Goal: Task Accomplishment & Management: Manage account settings

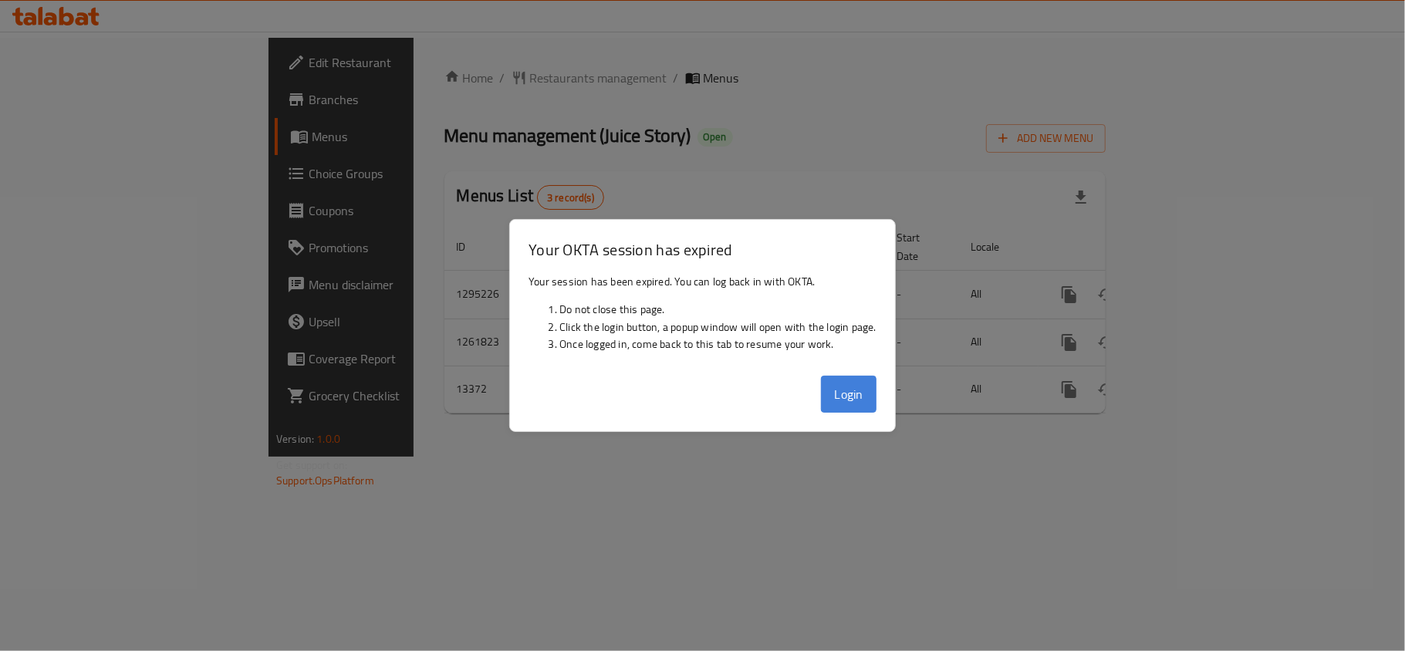
click at [846, 395] on button "Login" at bounding box center [849, 394] width 56 height 37
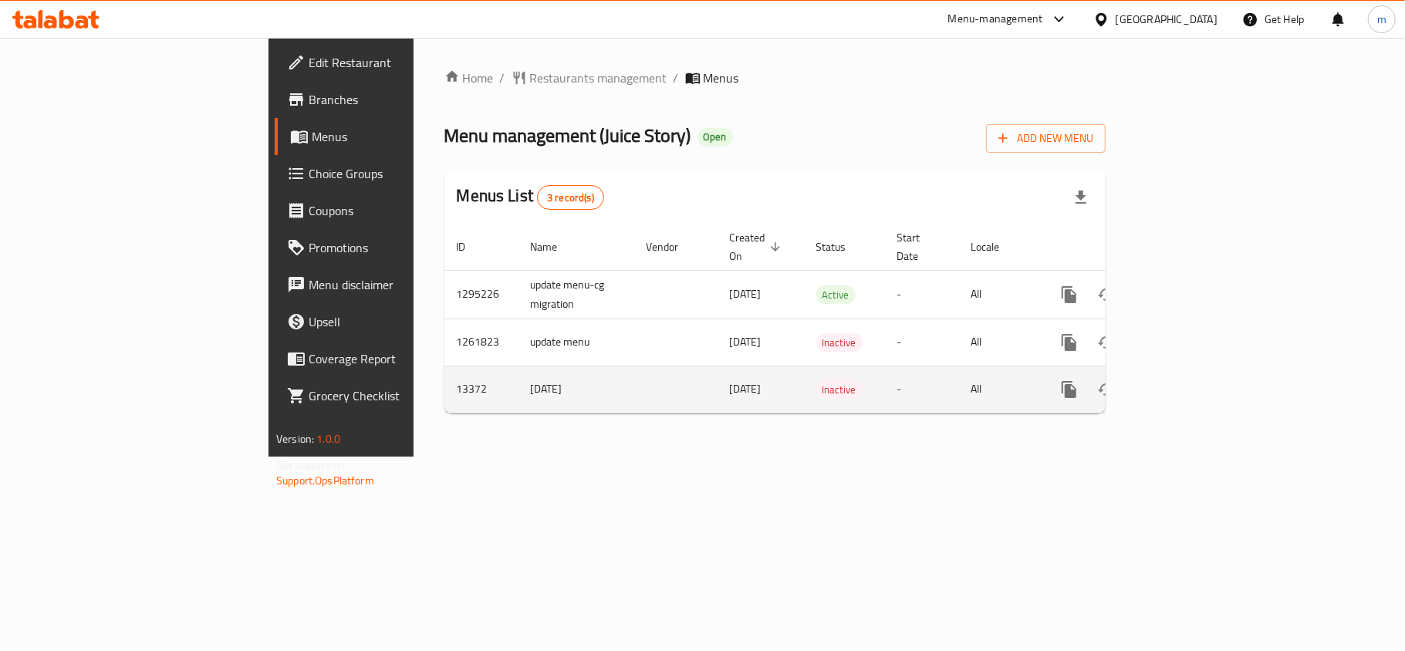
click at [865, 390] on td "Inactive" at bounding box center [844, 389] width 81 height 47
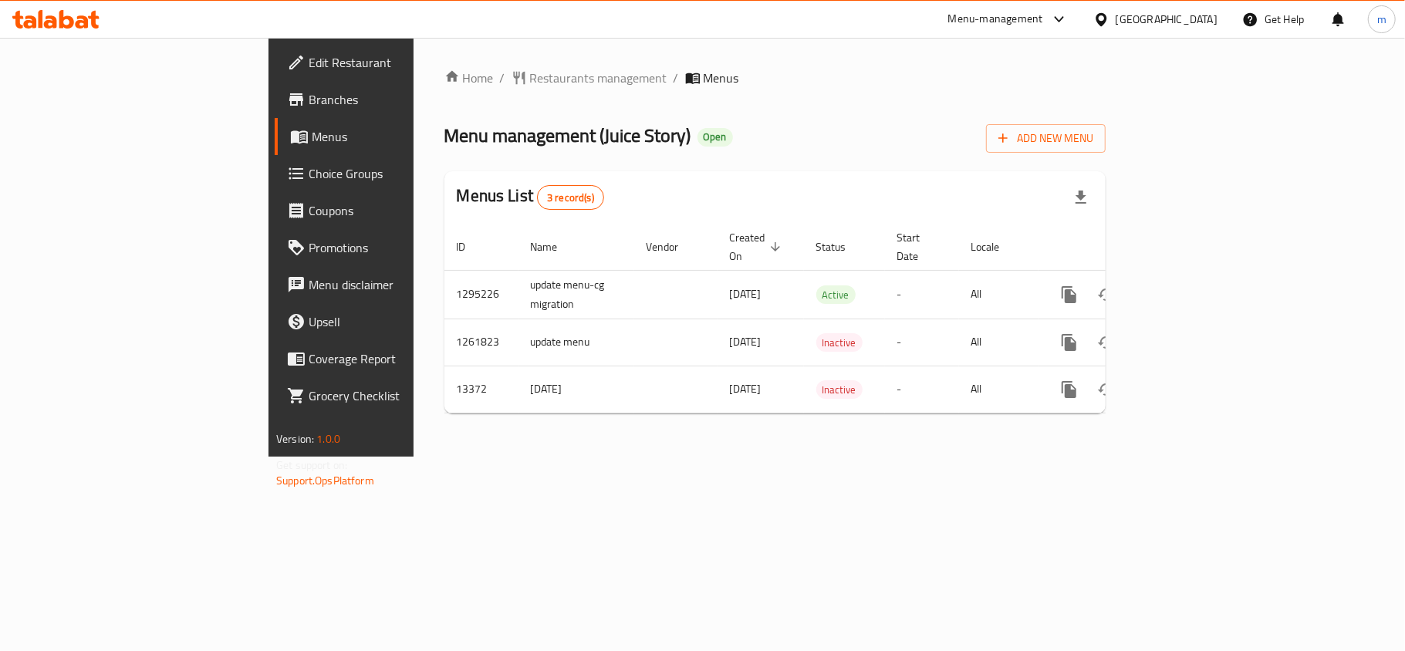
click at [526, 180] on div "Menus List 3 record(s)" at bounding box center [774, 197] width 661 height 52
click at [1210, 17] on div "Kuwait" at bounding box center [1167, 19] width 102 height 17
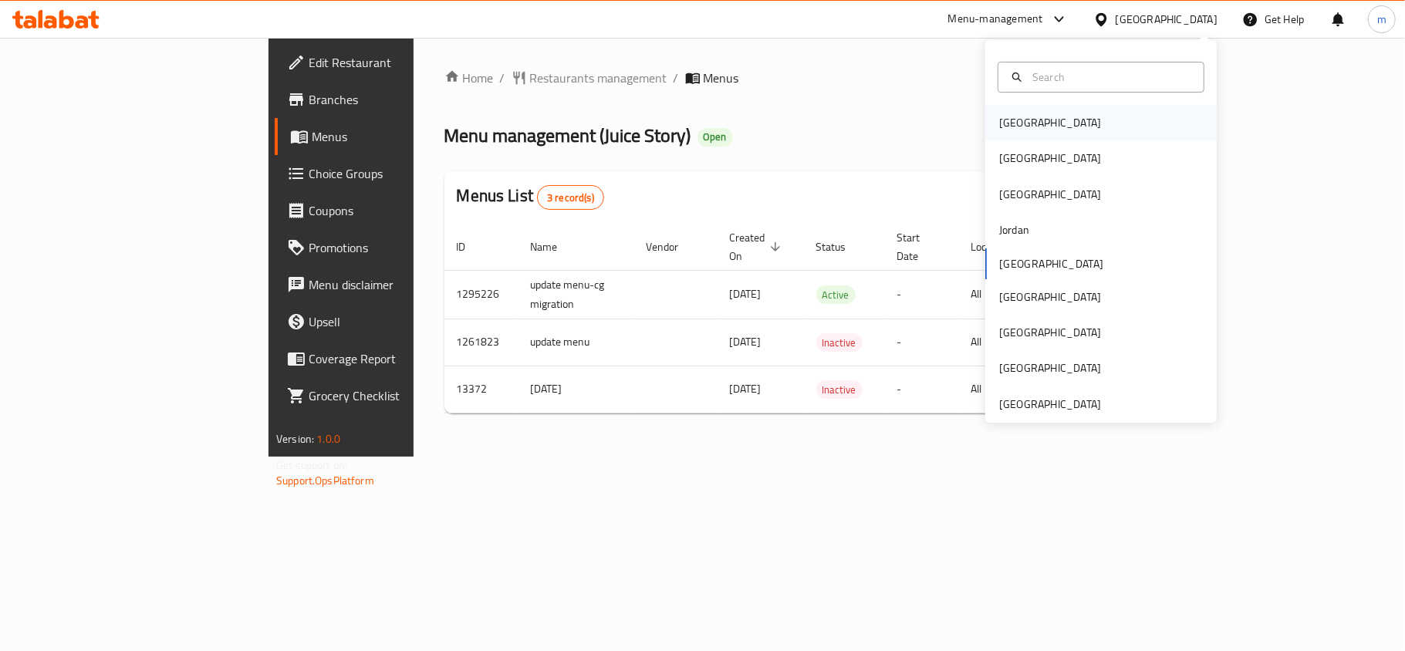
click at [1017, 123] on div "Bahrain" at bounding box center [1050, 122] width 102 height 17
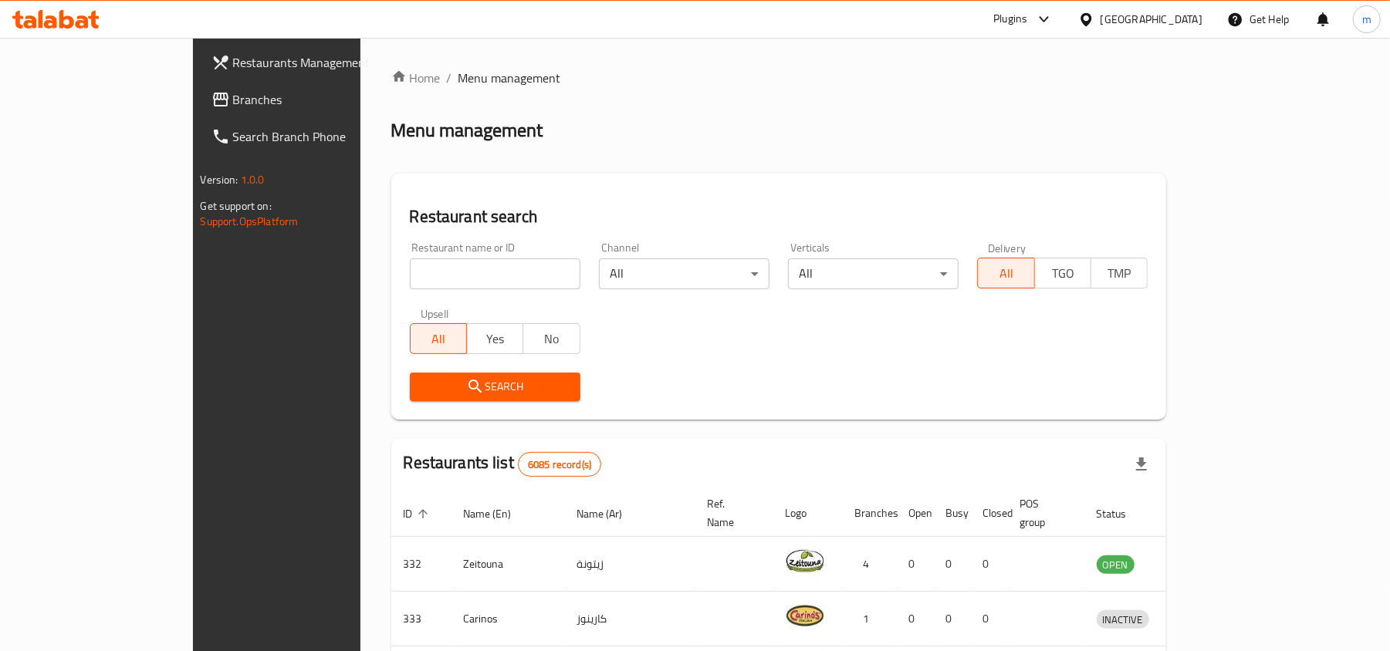
click at [233, 103] on span "Branches" at bounding box center [323, 99] width 180 height 19
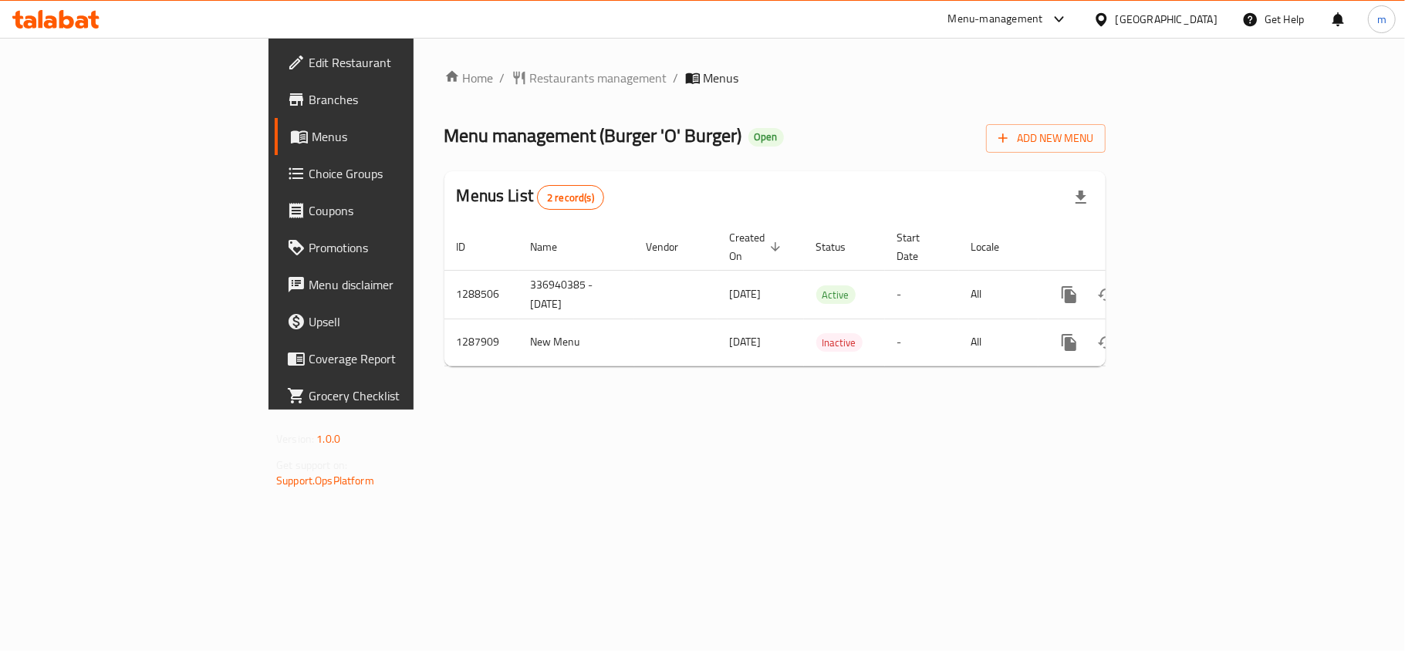
click at [34, 12] on icon at bounding box center [55, 19] width 87 height 19
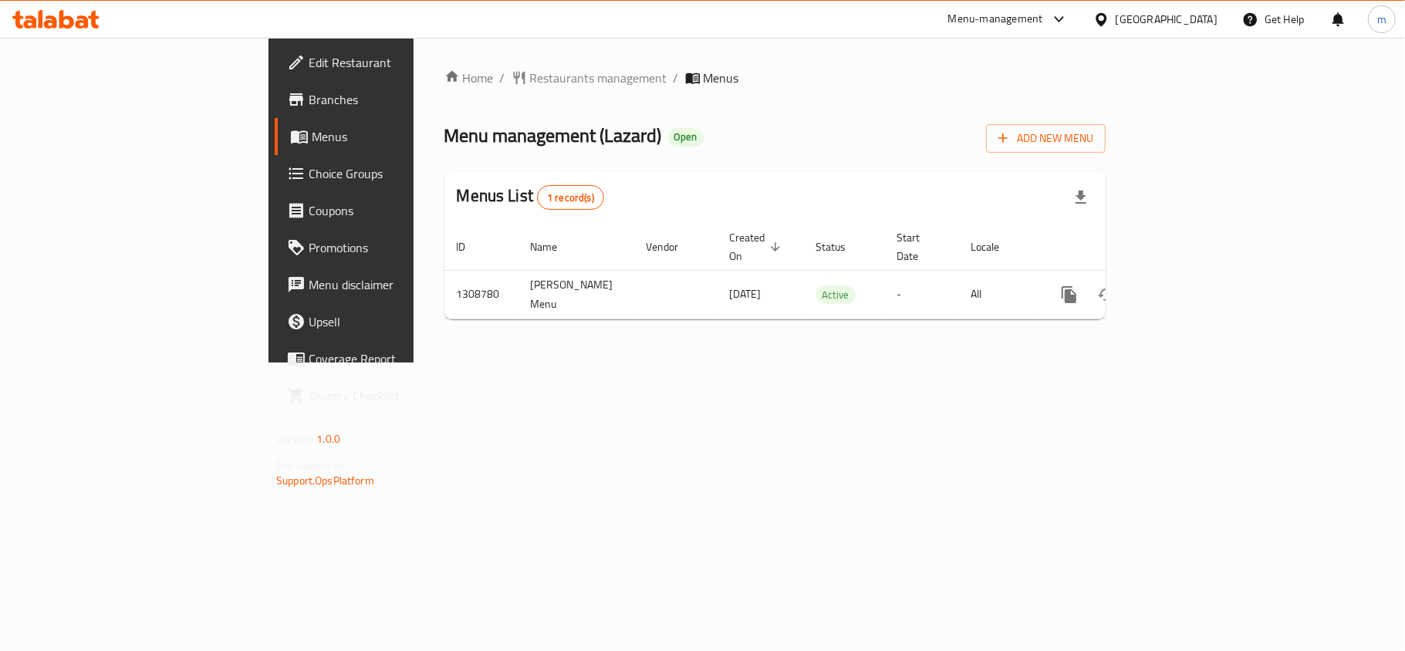
click at [1158, 29] on div "[GEOGRAPHIC_DATA]" at bounding box center [1155, 19] width 149 height 37
click at [1139, 26] on div "[GEOGRAPHIC_DATA]" at bounding box center [1167, 19] width 102 height 17
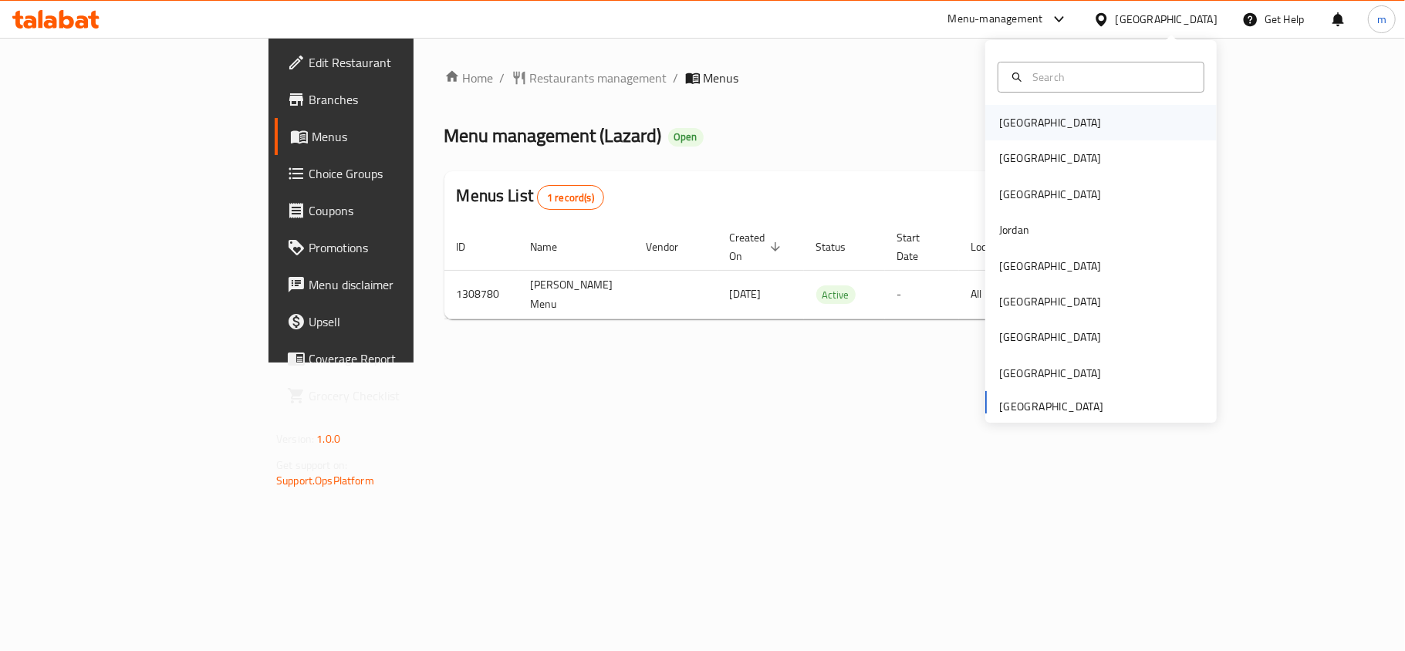
click at [1044, 136] on div "Bahrain" at bounding box center [1100, 122] width 231 height 35
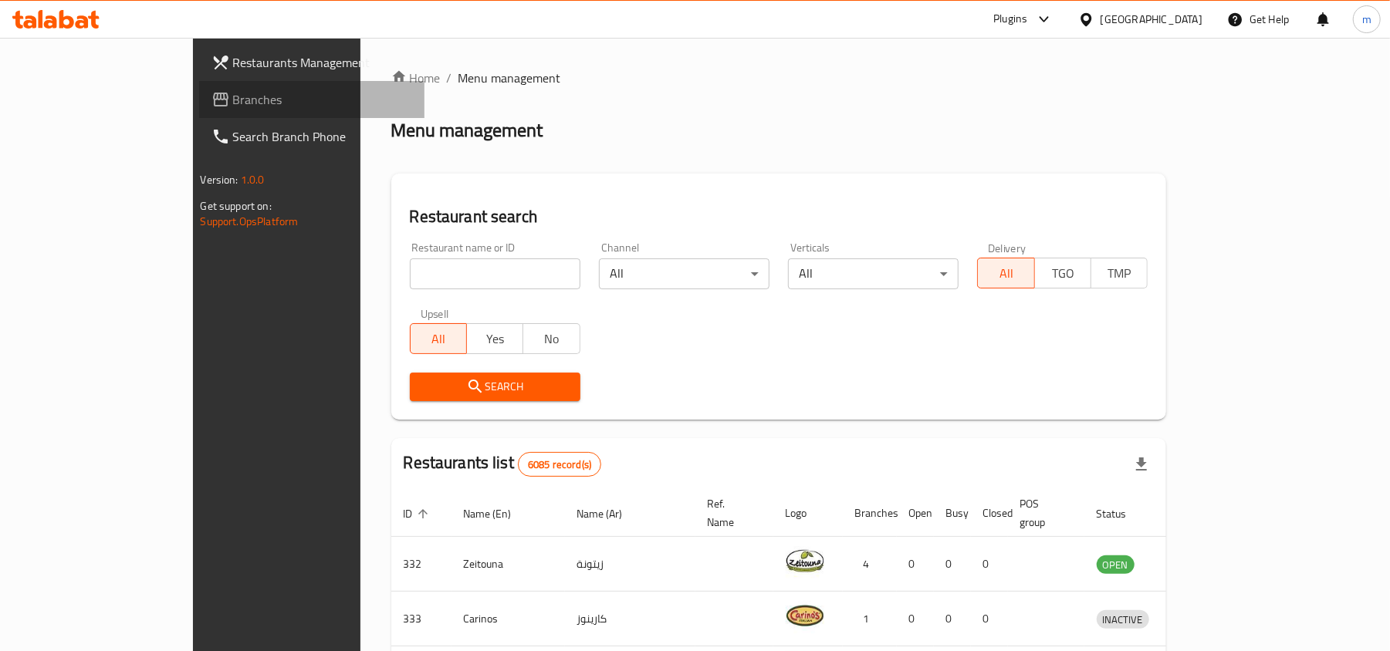
click at [233, 91] on span "Branches" at bounding box center [323, 99] width 180 height 19
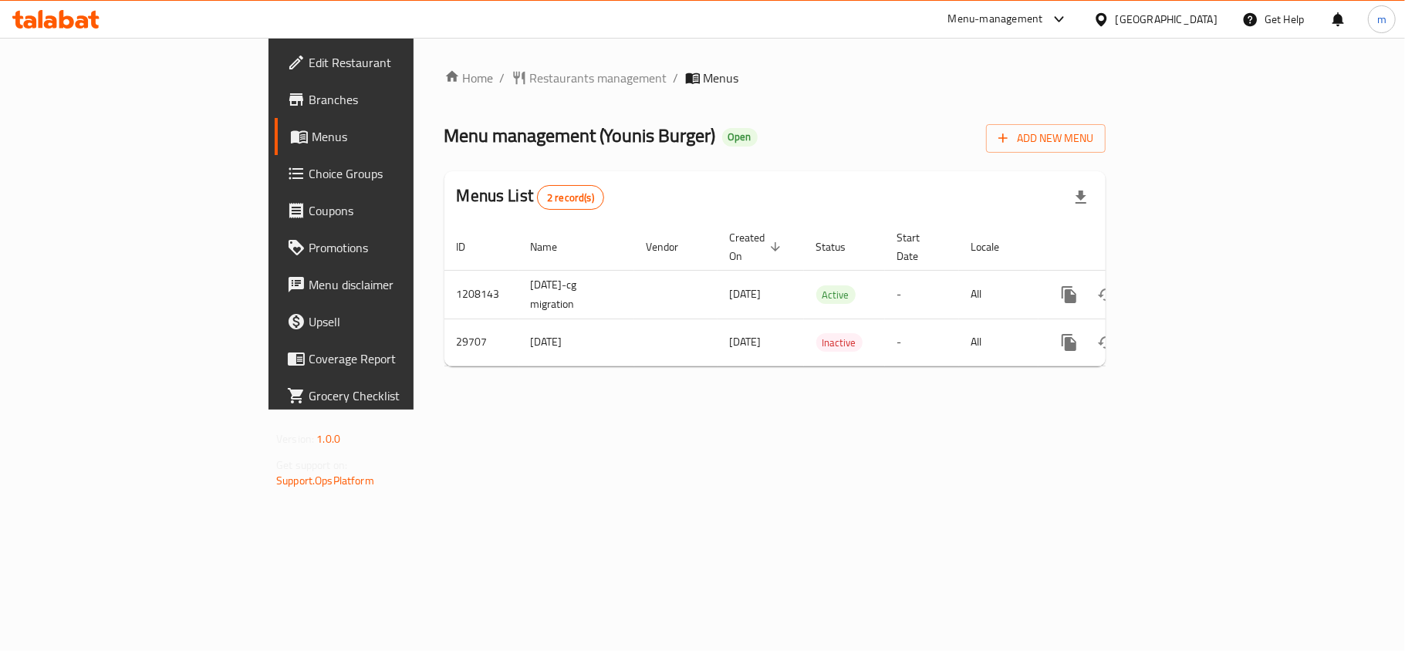
click at [63, 10] on icon at bounding box center [55, 19] width 87 height 19
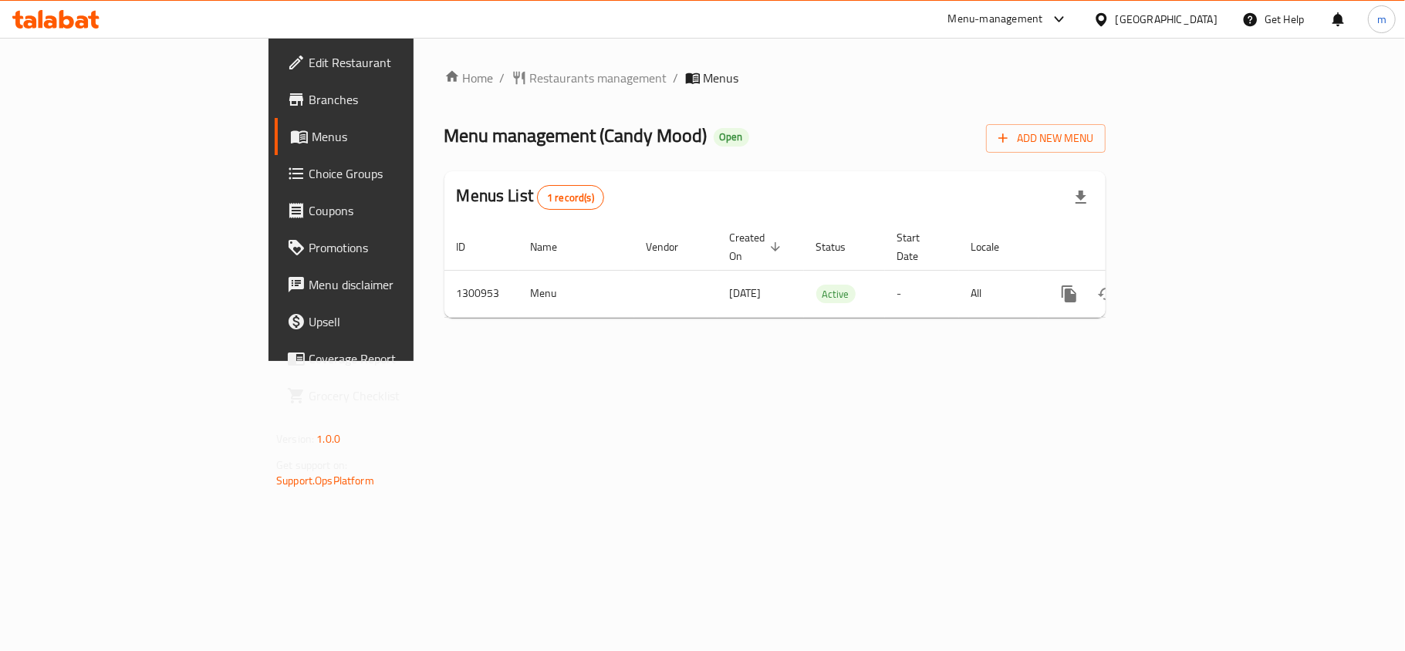
click at [43, 13] on icon at bounding box center [55, 19] width 87 height 19
click at [32, 29] on div at bounding box center [55, 19] width 87 height 19
click at [84, 25] on icon at bounding box center [82, 21] width 13 height 13
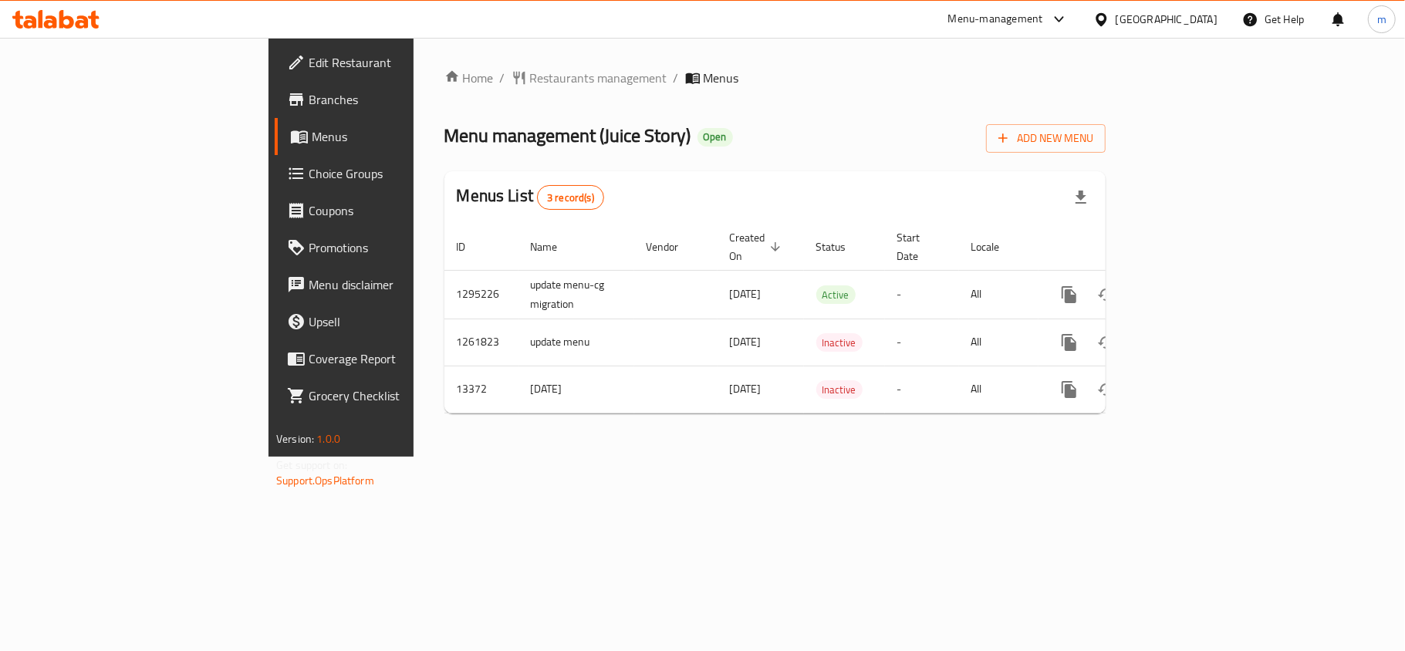
drag, startPoint x: 1181, startPoint y: 20, endPoint x: 1178, endPoint y: 35, distance: 15.7
click at [1116, 20] on div at bounding box center [1104, 19] width 22 height 17
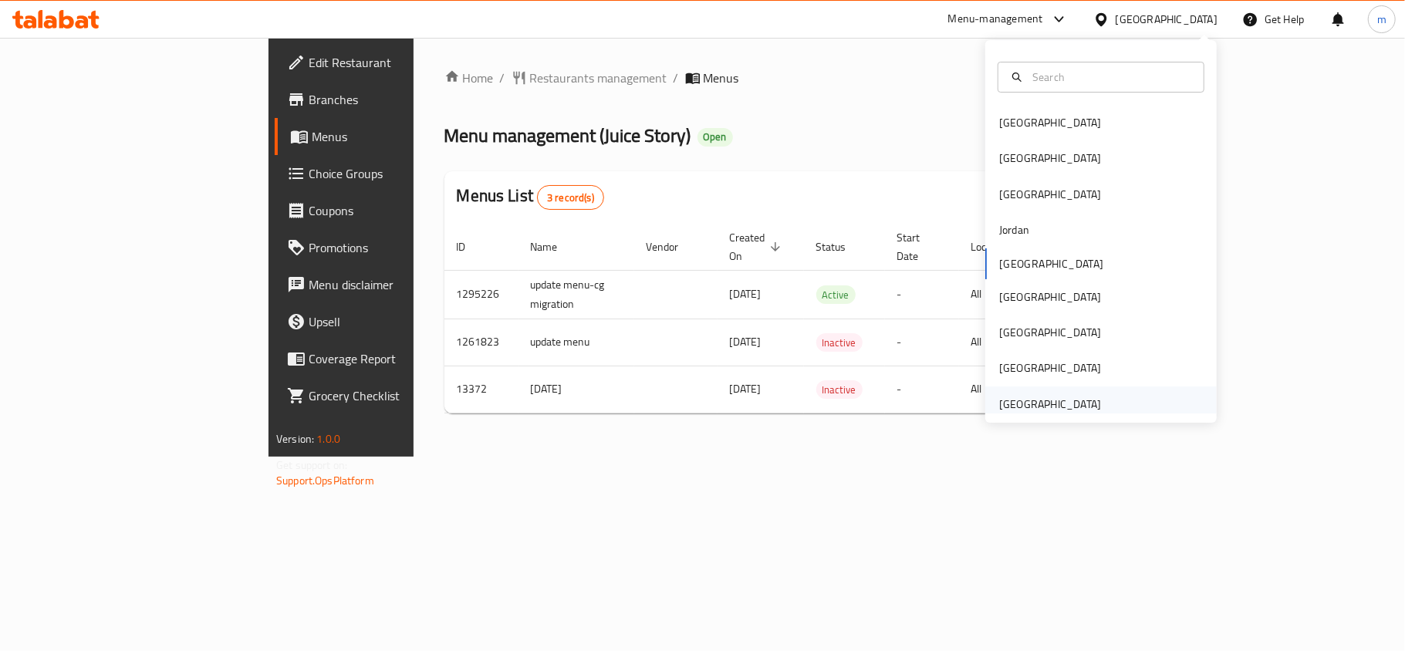
click at [1031, 405] on div "[GEOGRAPHIC_DATA]" at bounding box center [1050, 404] width 102 height 17
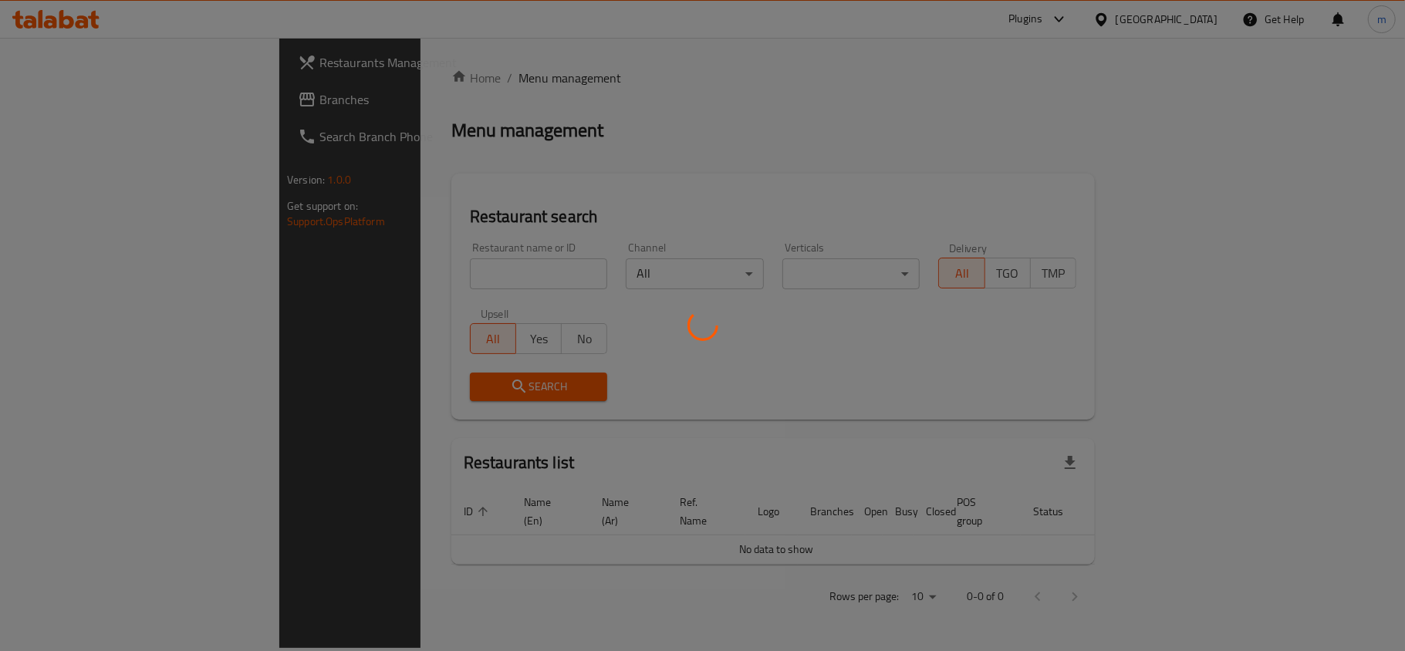
click at [77, 100] on div at bounding box center [702, 325] width 1405 height 651
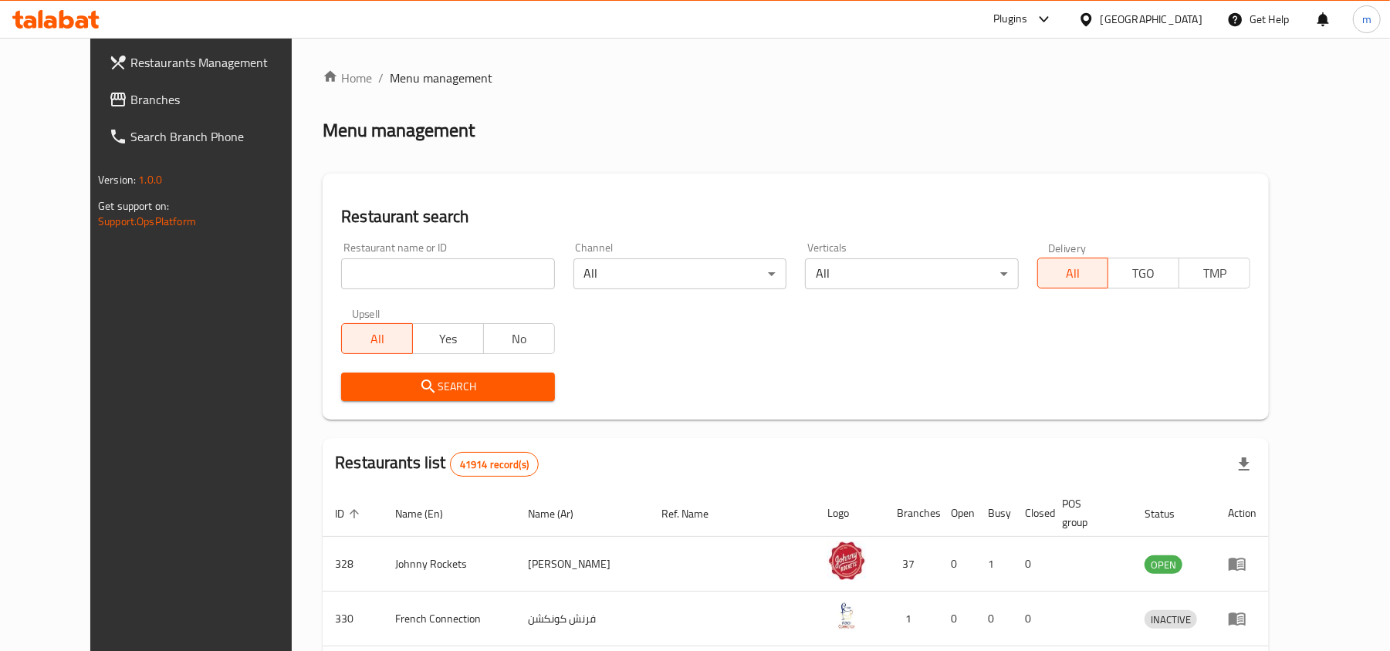
click at [130, 100] on span "Branches" at bounding box center [220, 99] width 180 height 19
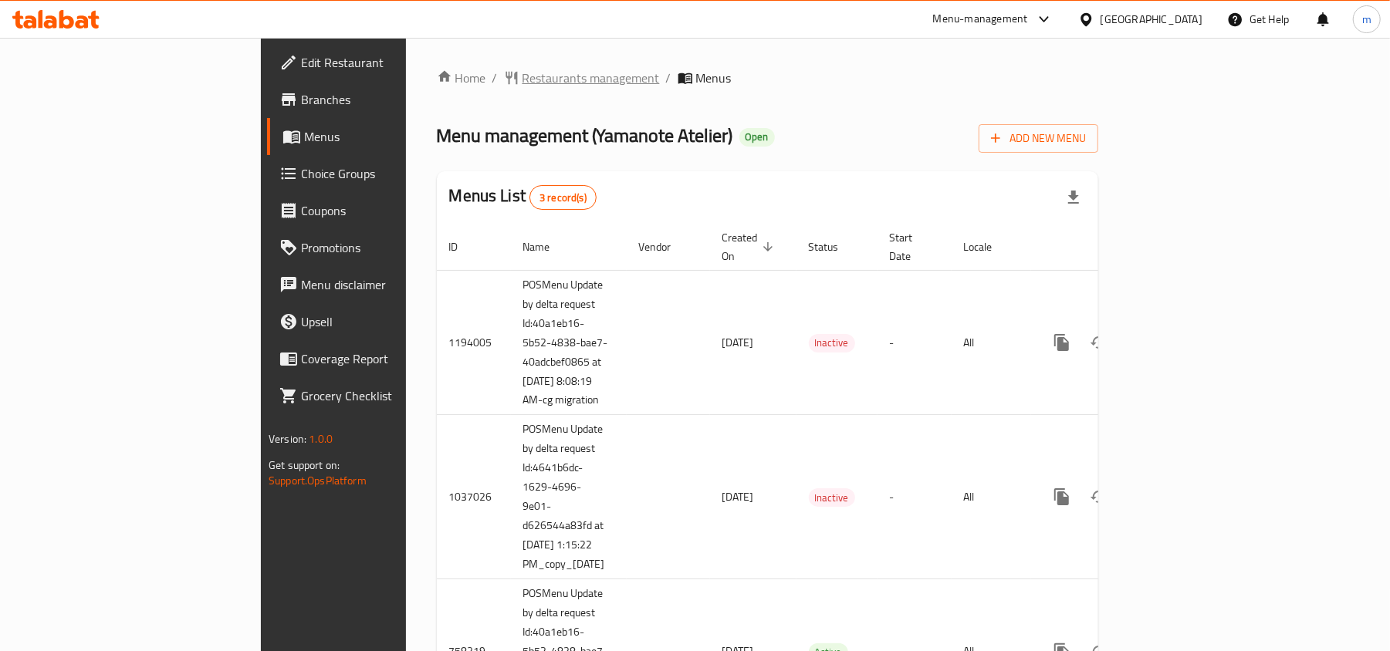
click at [522, 77] on span "Restaurants management" at bounding box center [590, 78] width 137 height 19
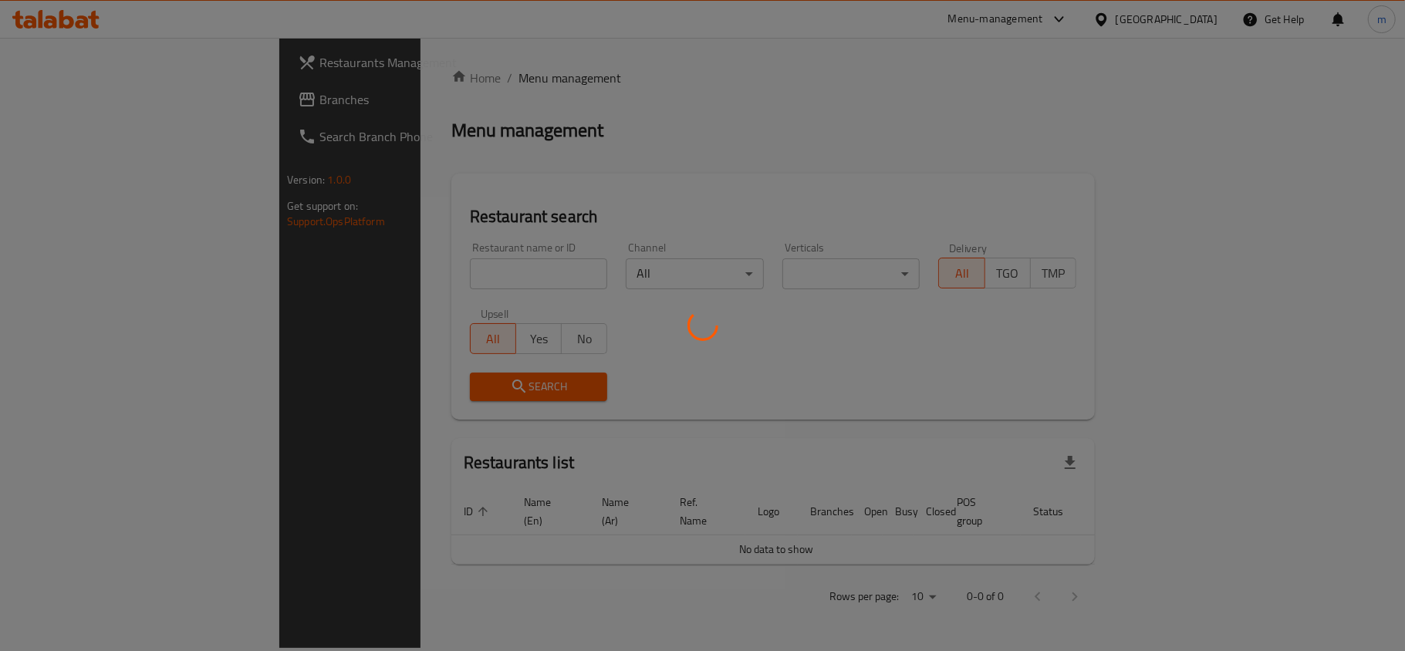
click at [355, 265] on div at bounding box center [702, 325] width 1405 height 651
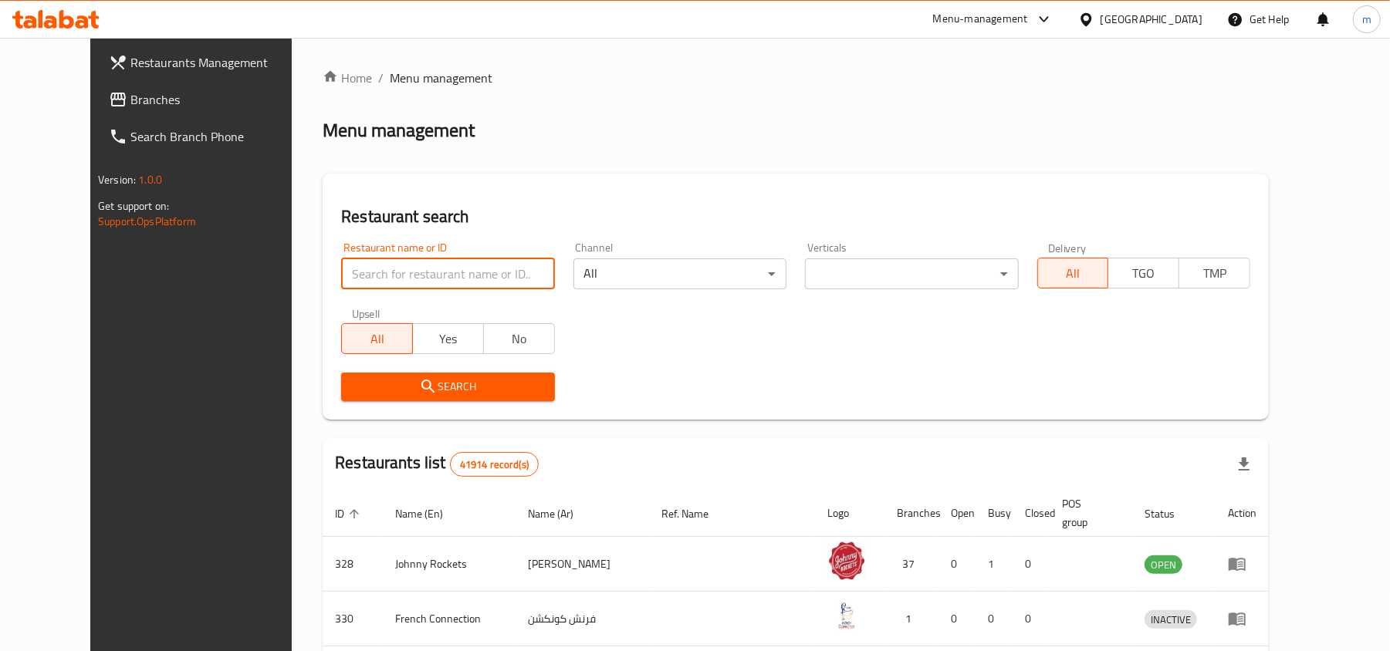
click at [353, 266] on input "search" at bounding box center [447, 273] width 213 height 31
paste input "14293"
type input "14293"
click button "Search" at bounding box center [447, 387] width 213 height 29
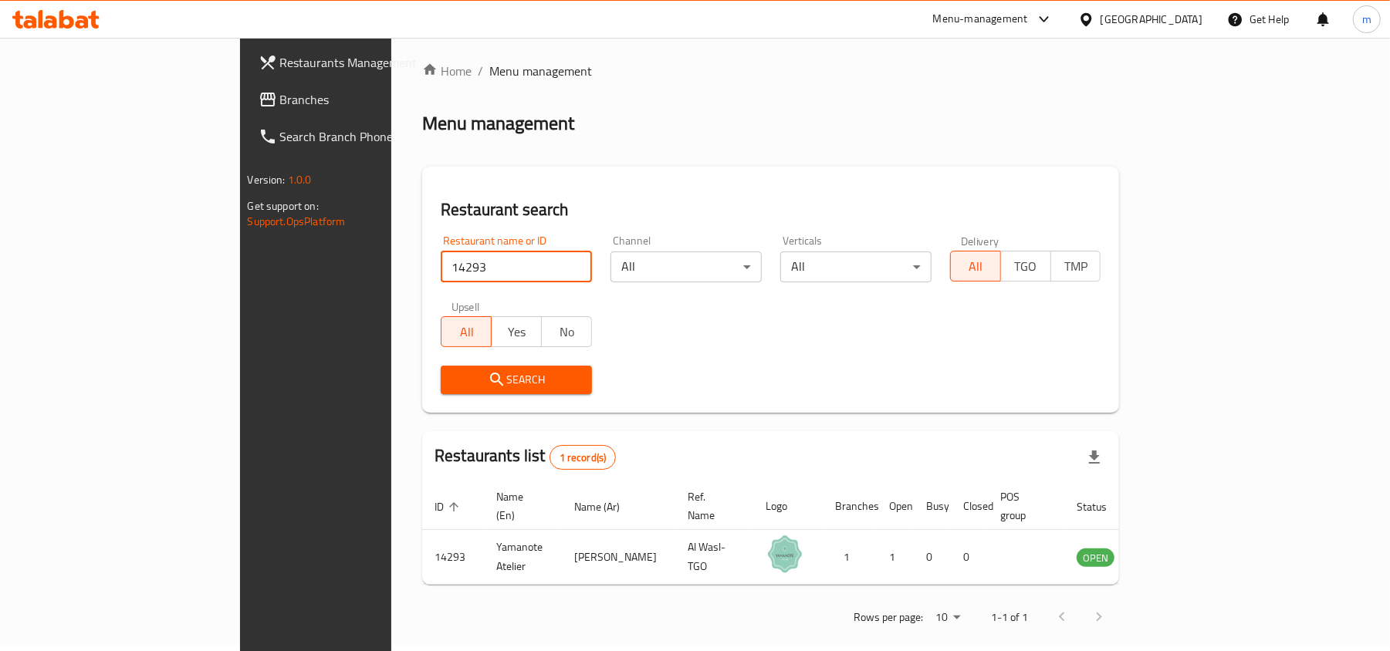
scroll to position [8, 0]
click at [674, 380] on div "Search" at bounding box center [770, 379] width 678 height 47
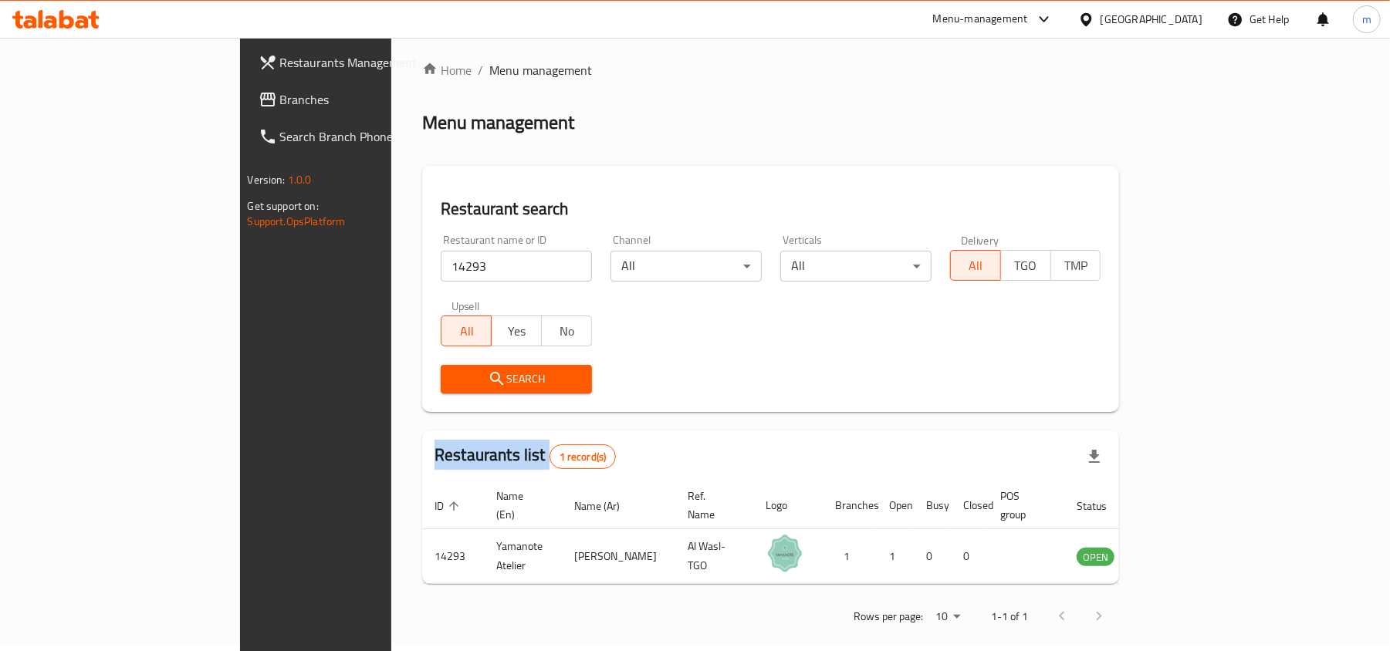
click at [674, 380] on div "Search" at bounding box center [770, 379] width 678 height 47
click at [745, 367] on div "Search" at bounding box center [770, 379] width 678 height 47
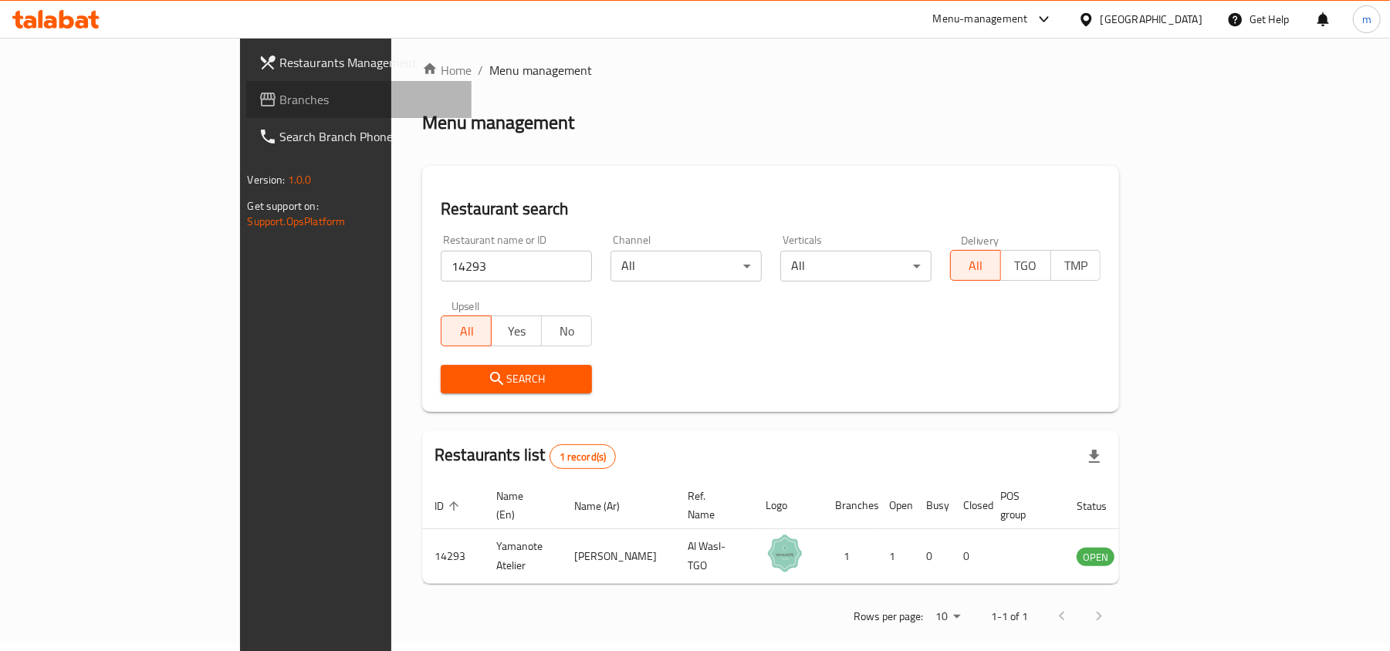
click at [246, 88] on link "Branches" at bounding box center [359, 99] width 226 height 37
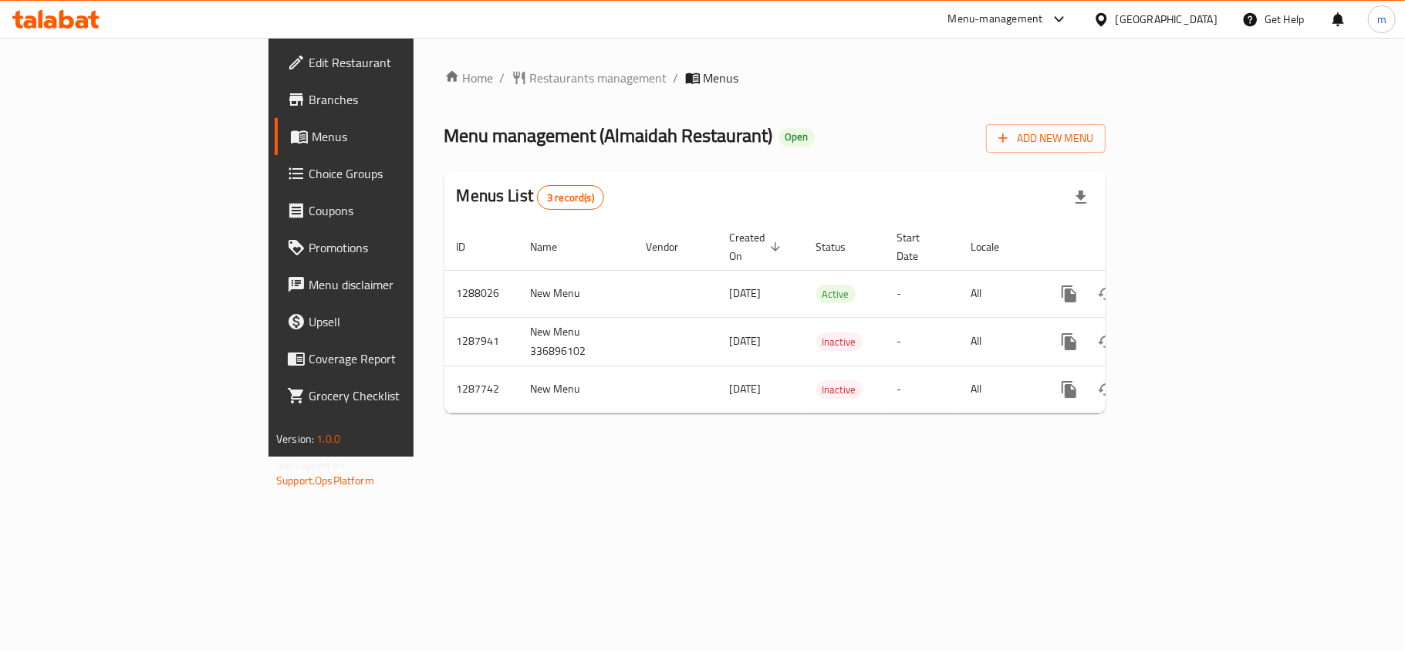
click at [82, 26] on icon at bounding box center [82, 21] width 13 height 13
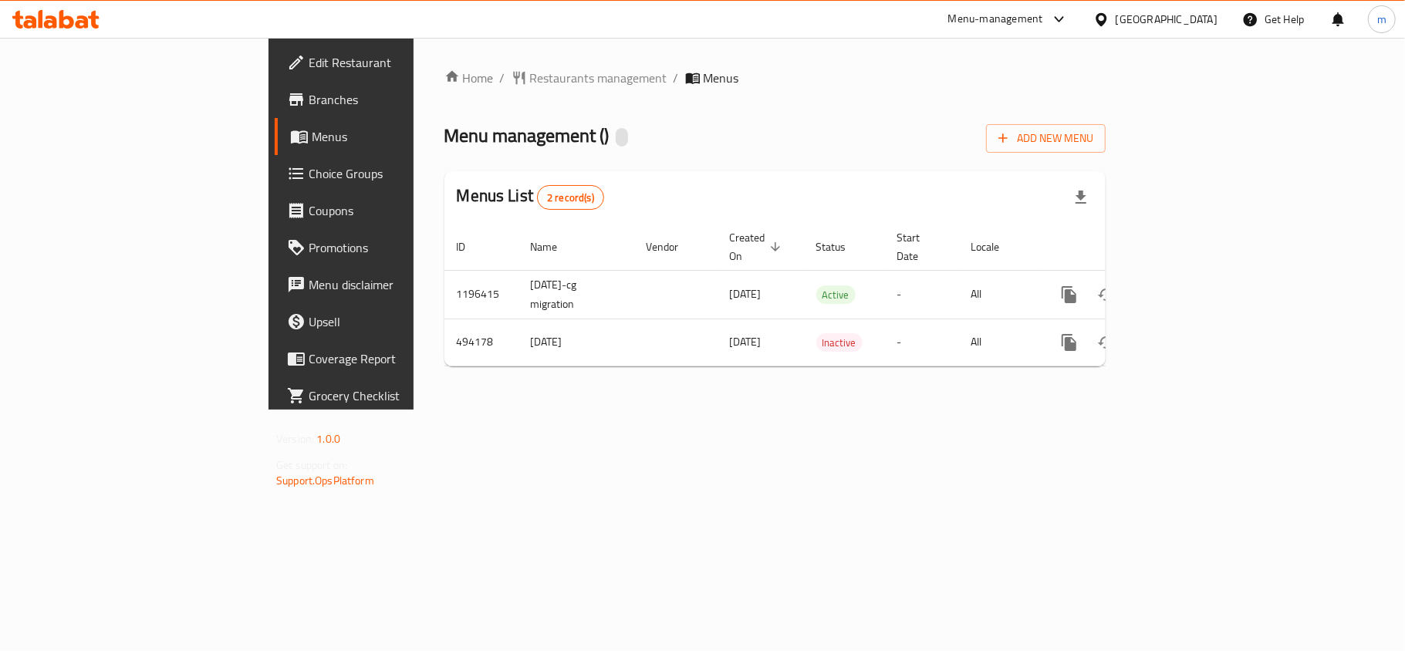
click at [684, 171] on div "Menus List 2 record(s)" at bounding box center [774, 197] width 661 height 52
click at [796, 130] on div "Menu management ( ) Add New Menu" at bounding box center [774, 135] width 661 height 35
